Goal: Task Accomplishment & Management: Manage account settings

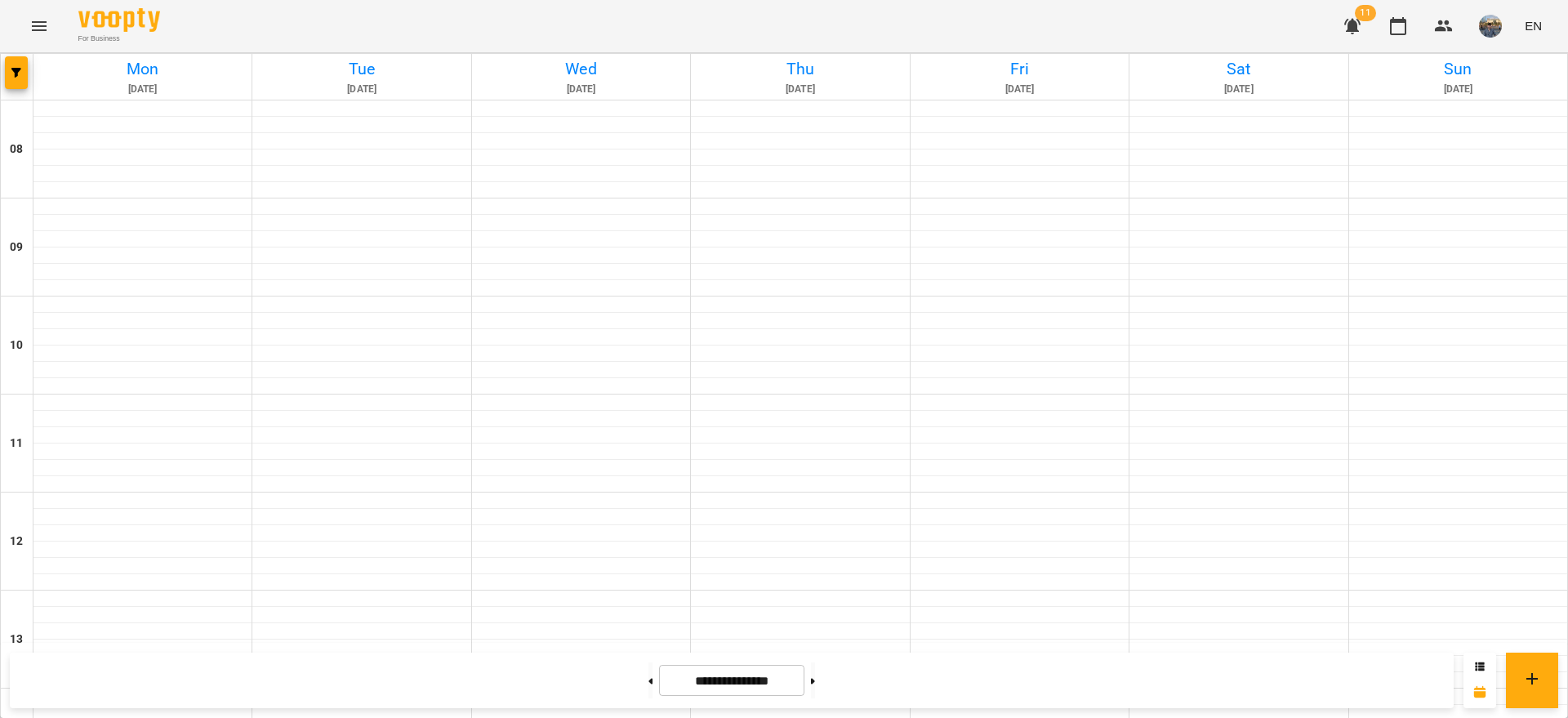
click at [45, 32] on icon "Menu" at bounding box center [39, 26] width 20 height 20
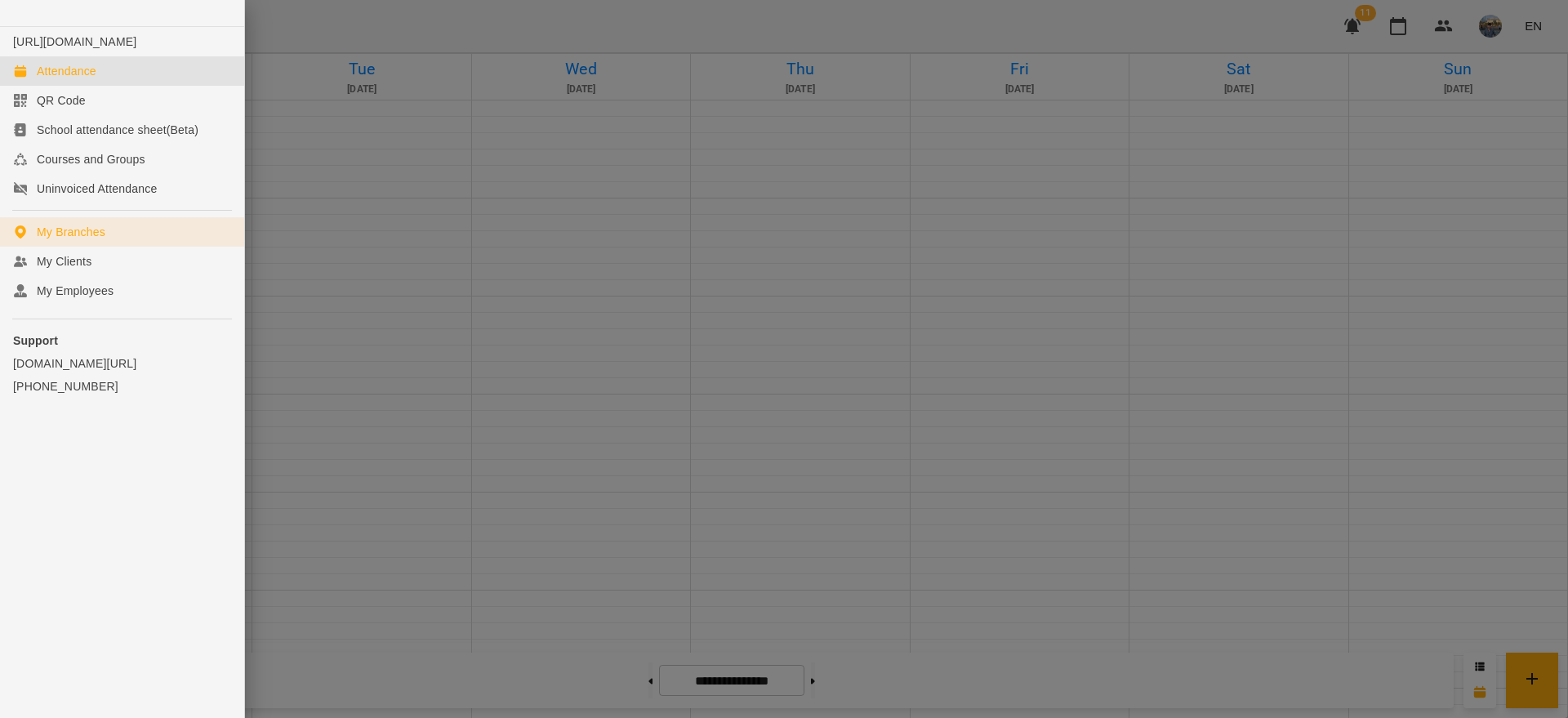
click at [102, 240] on div "My Branches" at bounding box center [70, 232] width 68 height 16
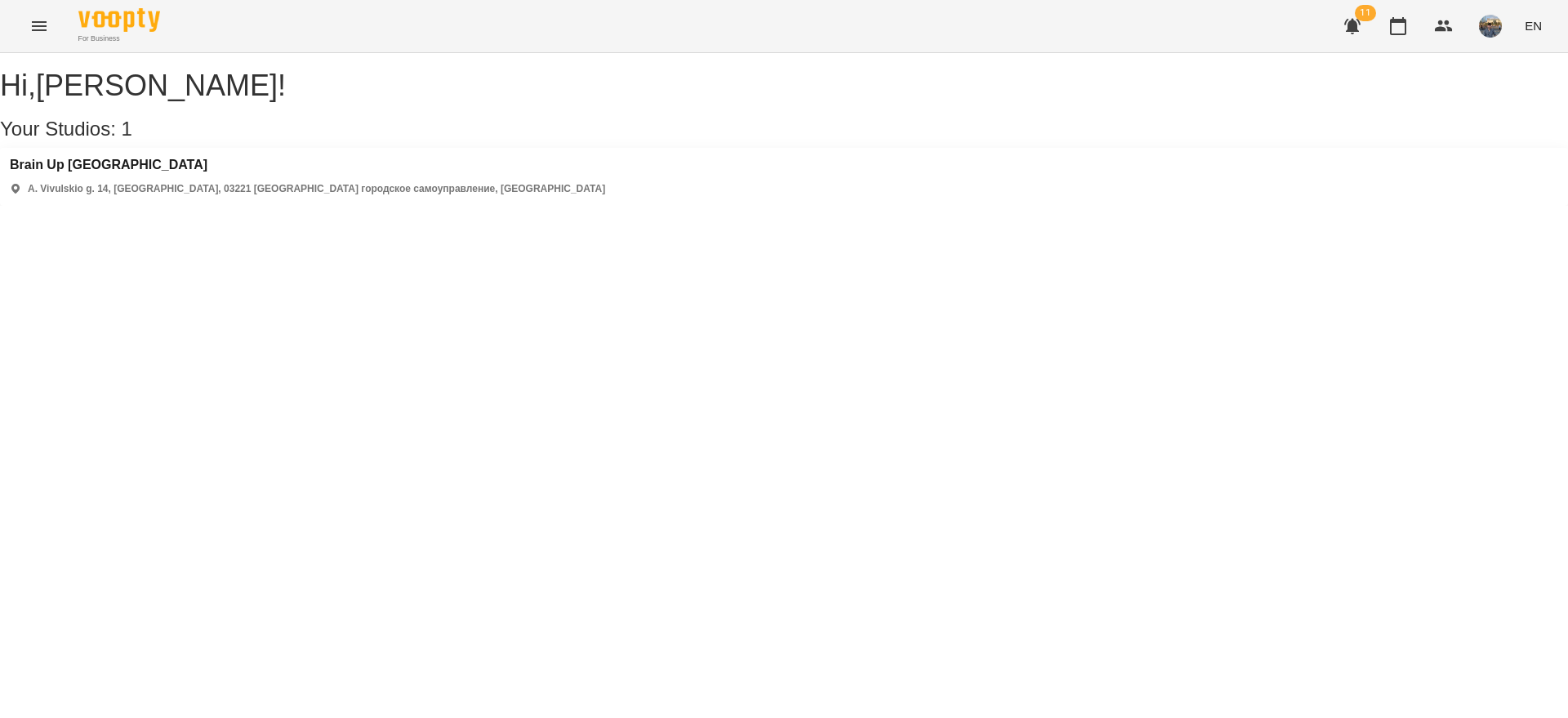
click at [140, 196] on p "A. Vivulskio g. 14, [GEOGRAPHIC_DATA], 03221 [GEOGRAPHIC_DATA] городское самоуп…" at bounding box center [317, 188] width 578 height 14
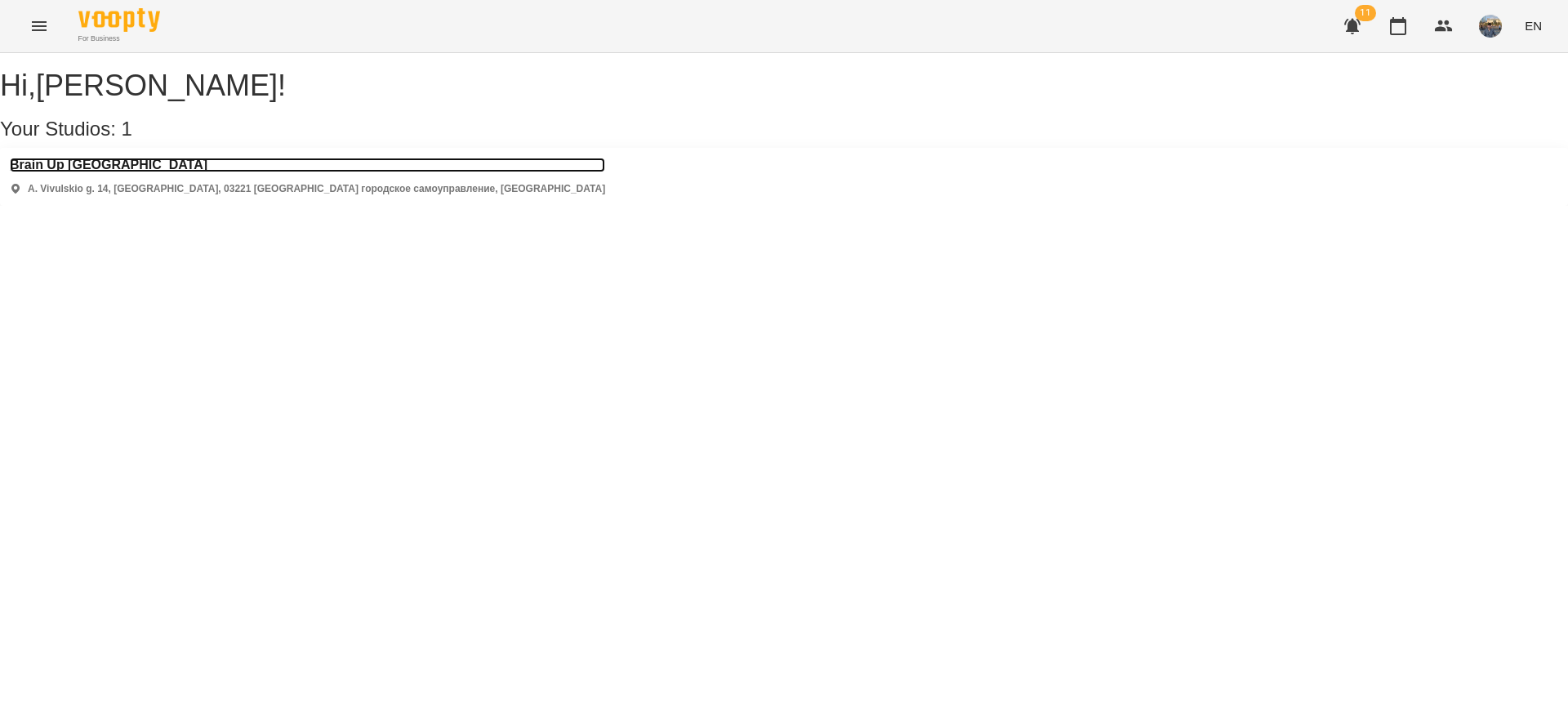
click at [108, 172] on h3 "Brain Up [GEOGRAPHIC_DATA]" at bounding box center [307, 165] width 596 height 15
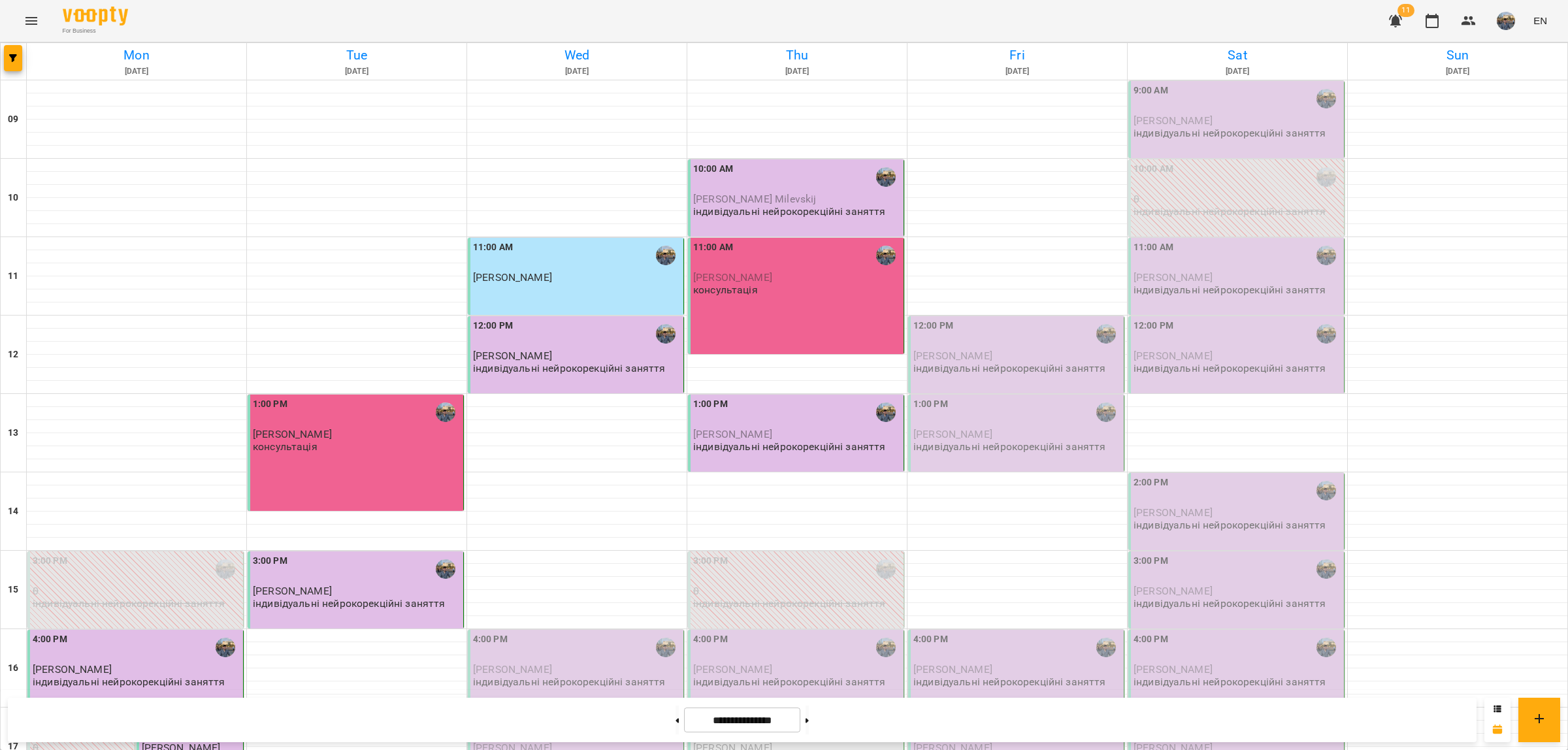
scroll to position [252, 0]
click at [576, 573] on div "4:00 PM [PERSON_NAME] індивідуальні нейрокорекційні заняття" at bounding box center [576, 669] width 216 height 77
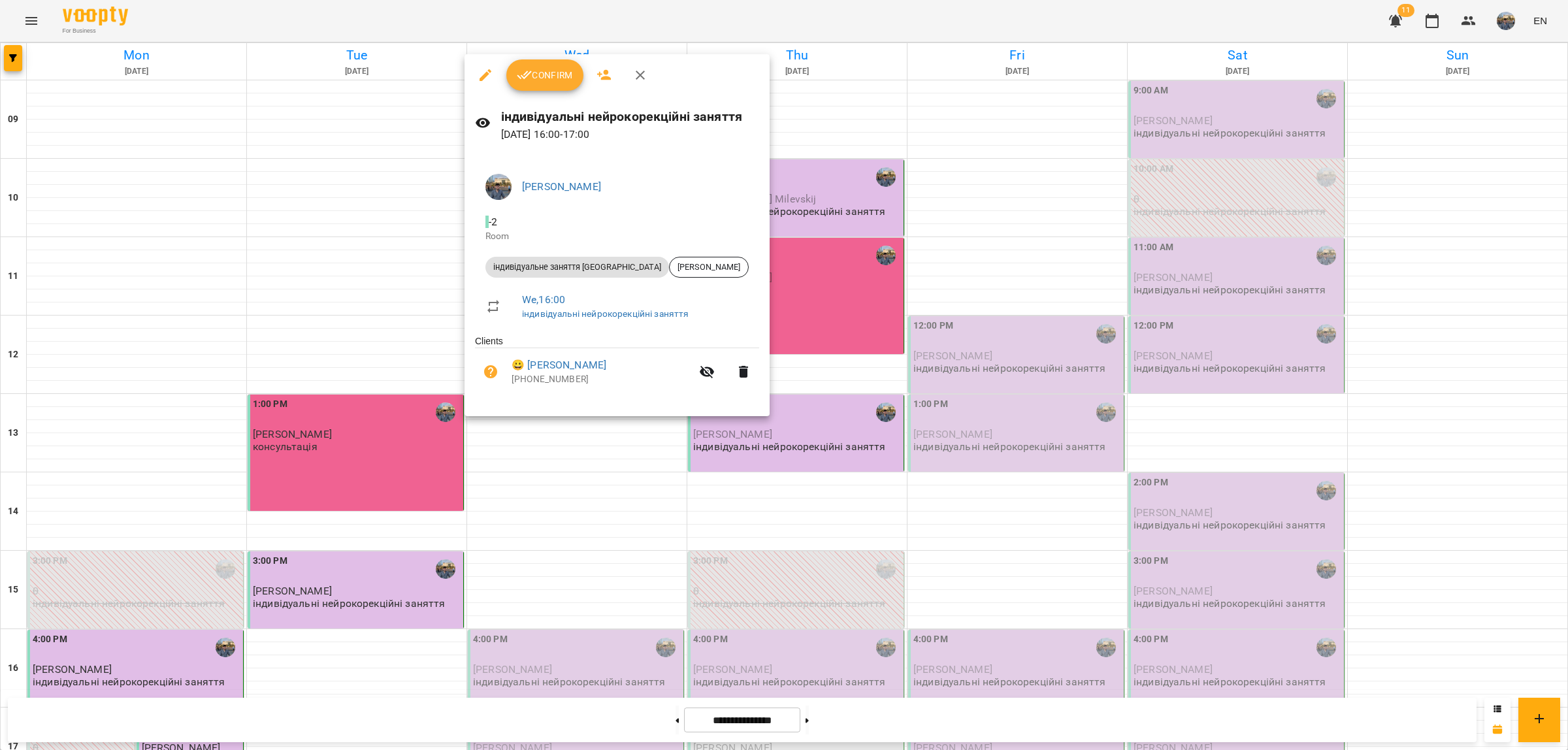
click at [562, 84] on button "Confirm" at bounding box center [545, 75] width 77 height 31
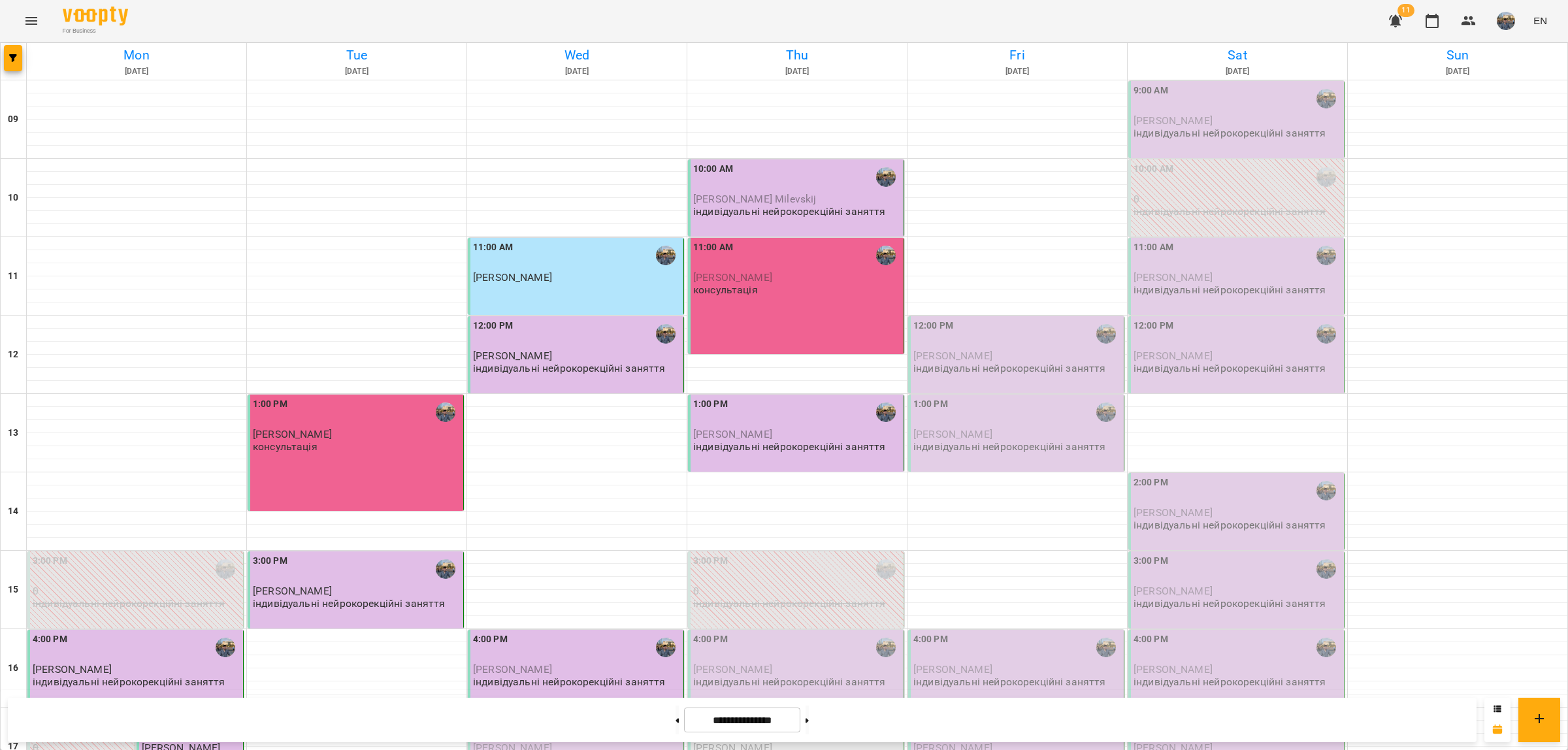
scroll to position [245, 0]
click at [578, 573] on div "5:00 PM" at bounding box center [577, 725] width 208 height 30
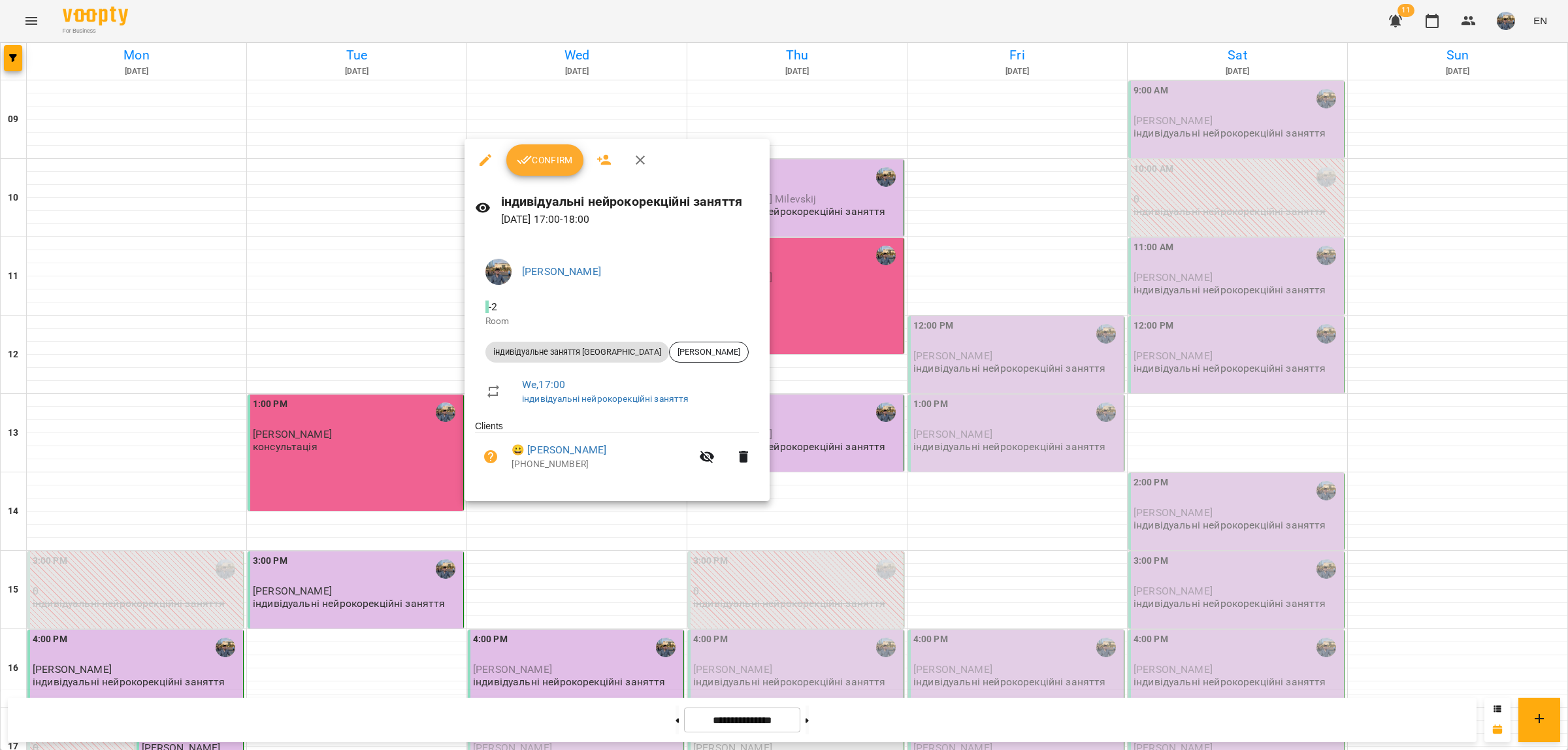
click at [547, 161] on span "Confirm" at bounding box center [544, 160] width 56 height 16
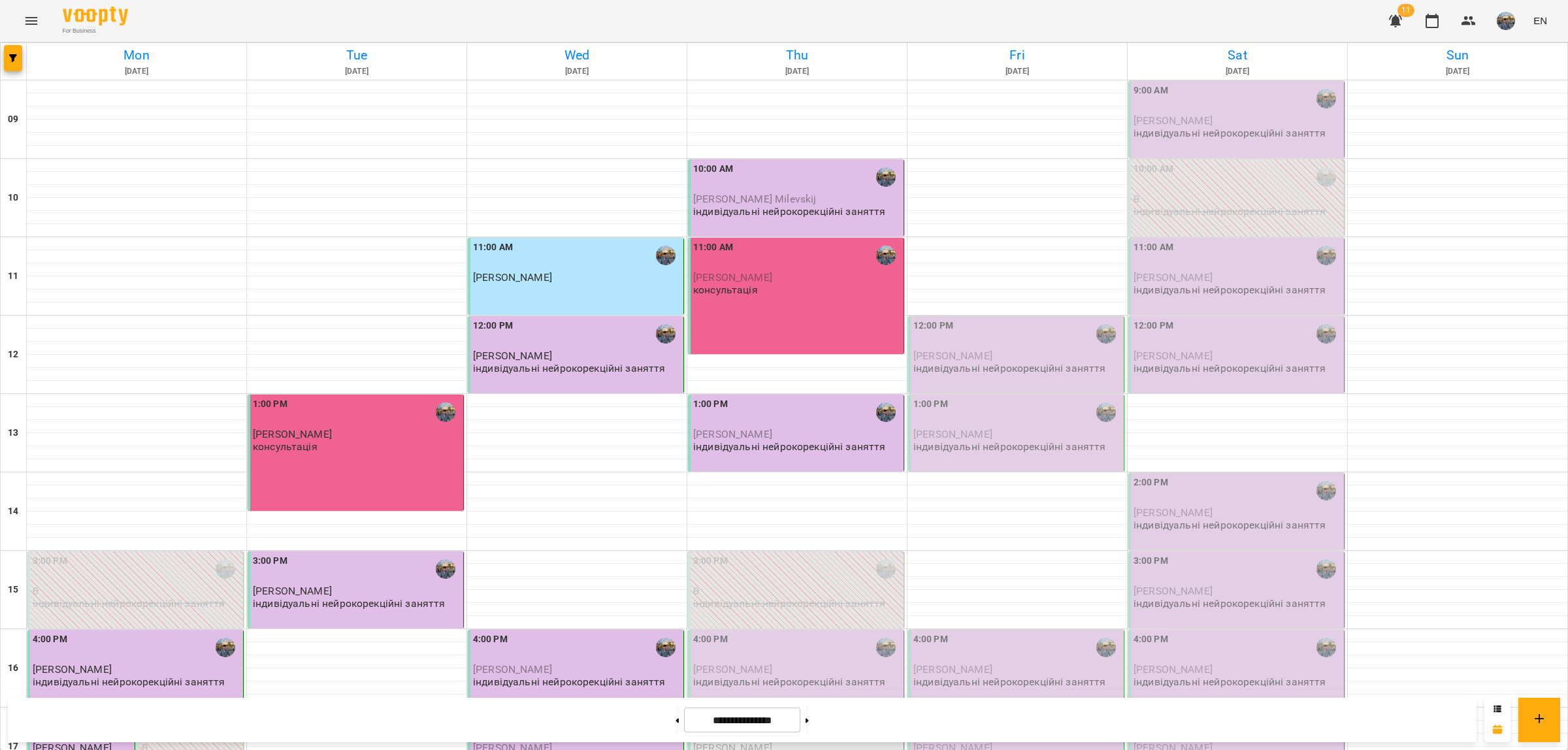
scroll to position [252, 0]
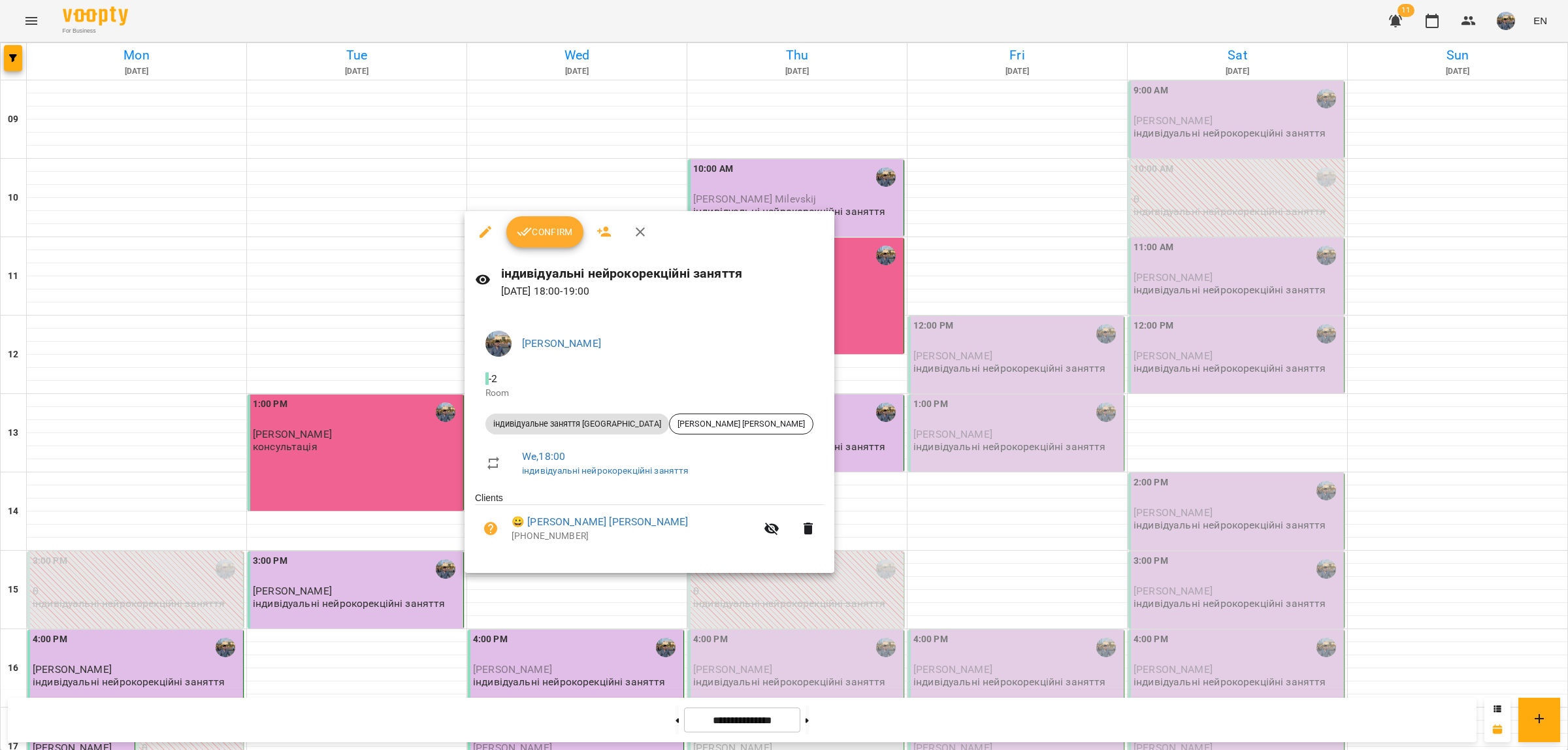
click at [552, 235] on span "Confirm" at bounding box center [544, 232] width 56 height 16
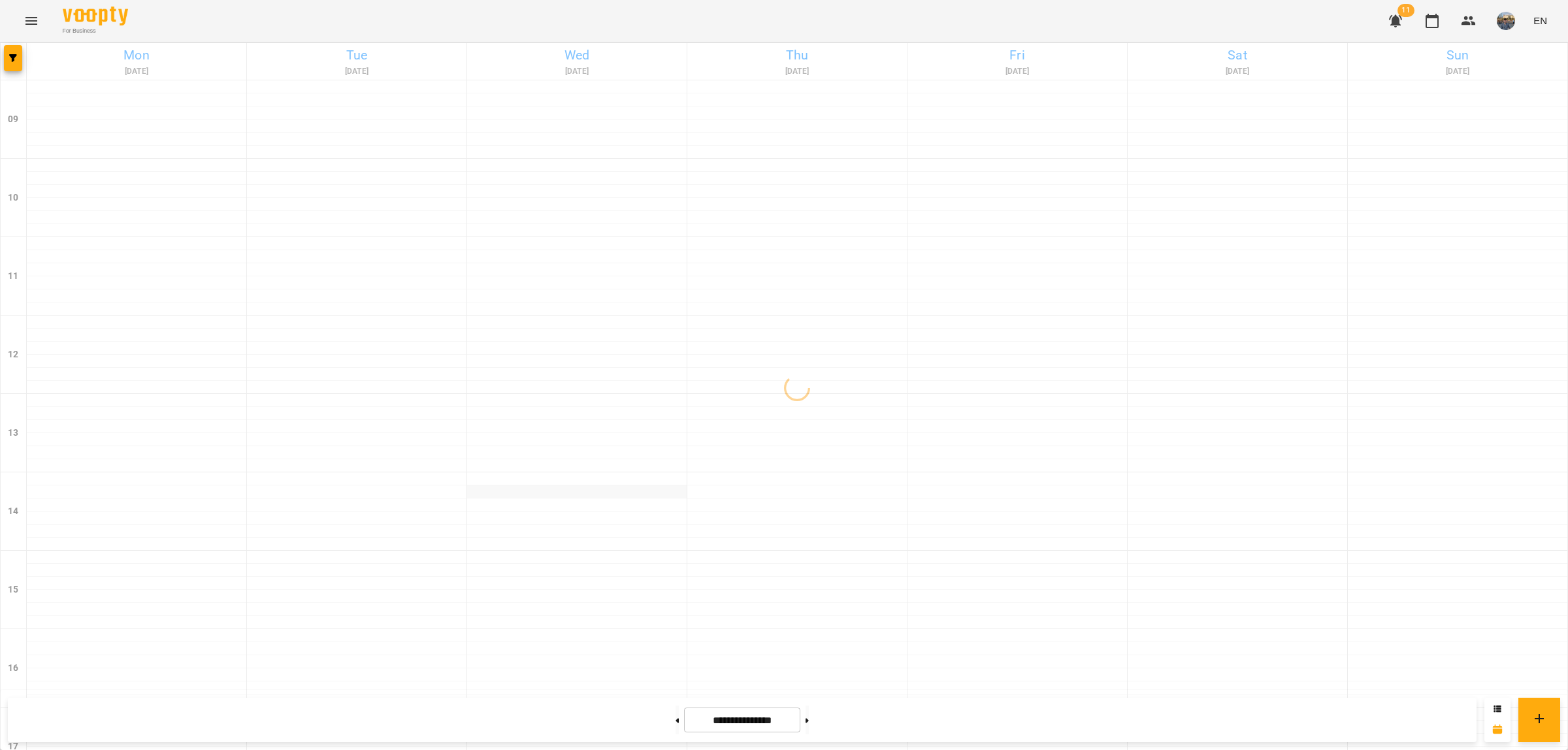
scroll to position [252, 0]
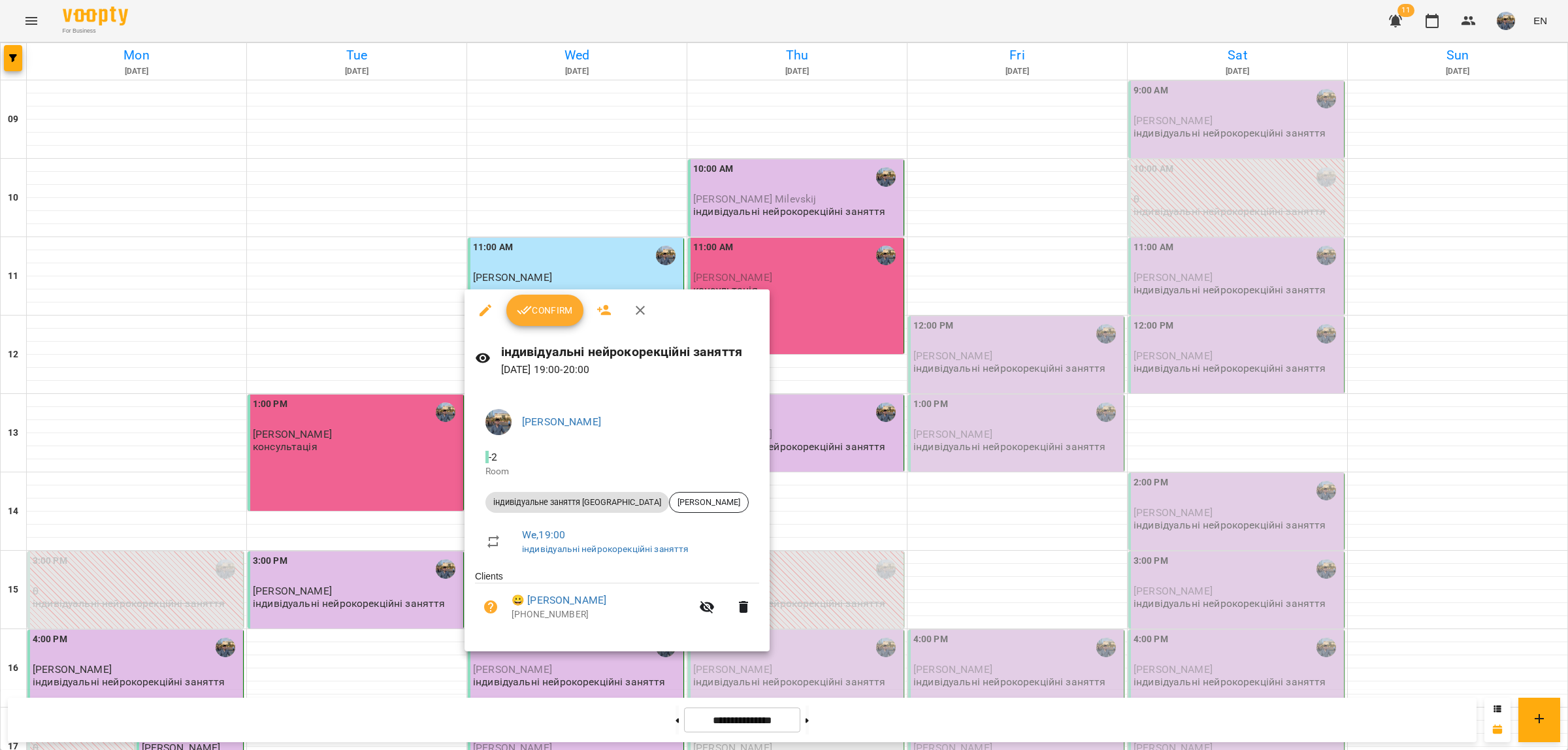
click at [541, 320] on button "Confirm" at bounding box center [545, 310] width 77 height 31
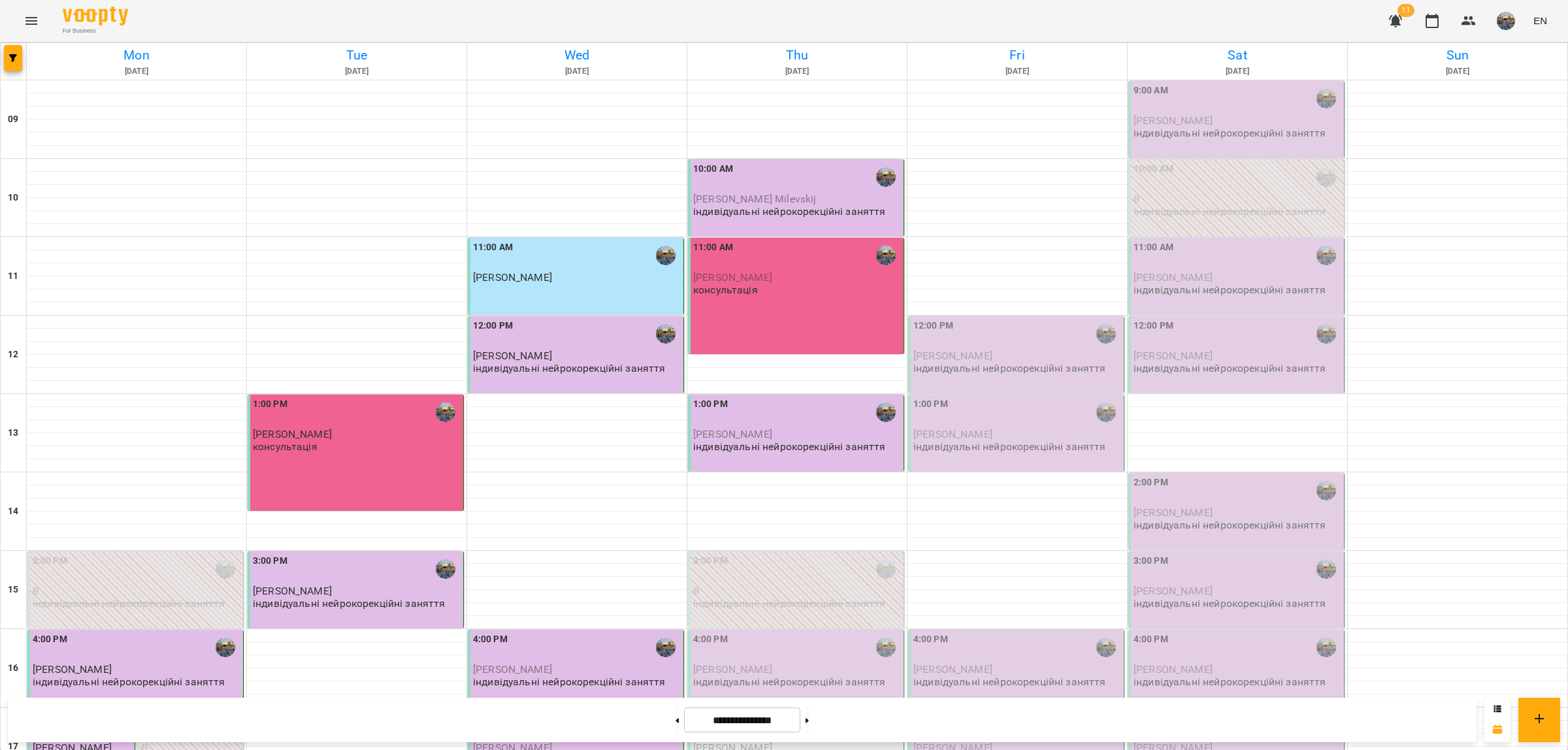
scroll to position [252, 0]
